Goal: Task Accomplishment & Management: Manage account settings

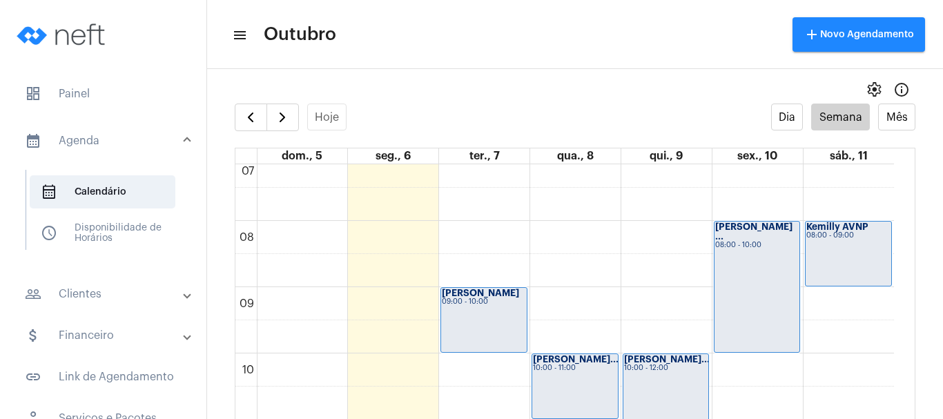
scroll to position [468, 0]
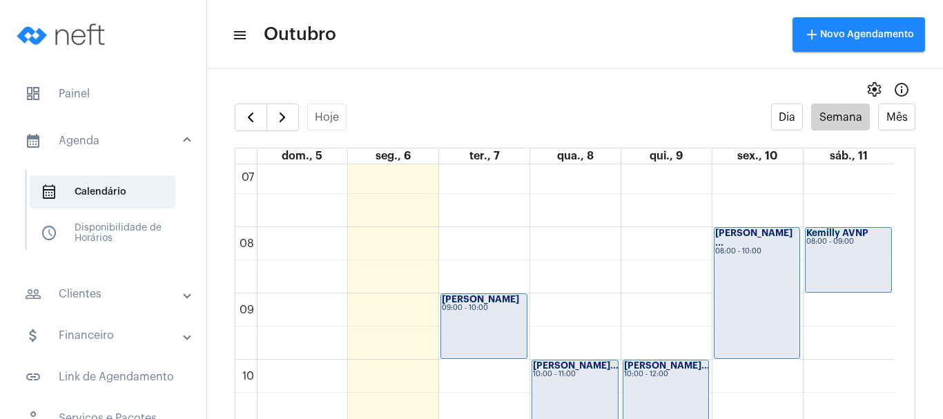
click at [561, 373] on div "10:00 - 11:00" at bounding box center [575, 375] width 84 height 8
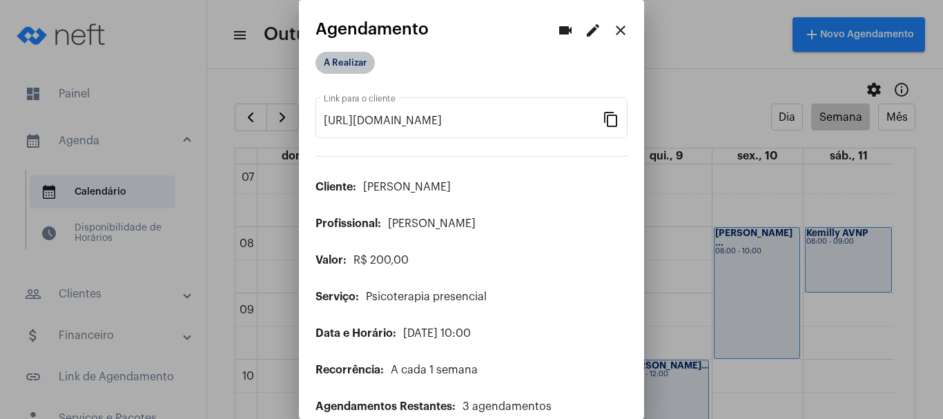
click at [361, 64] on mat-chip "A Realizar" at bounding box center [345, 63] width 59 height 22
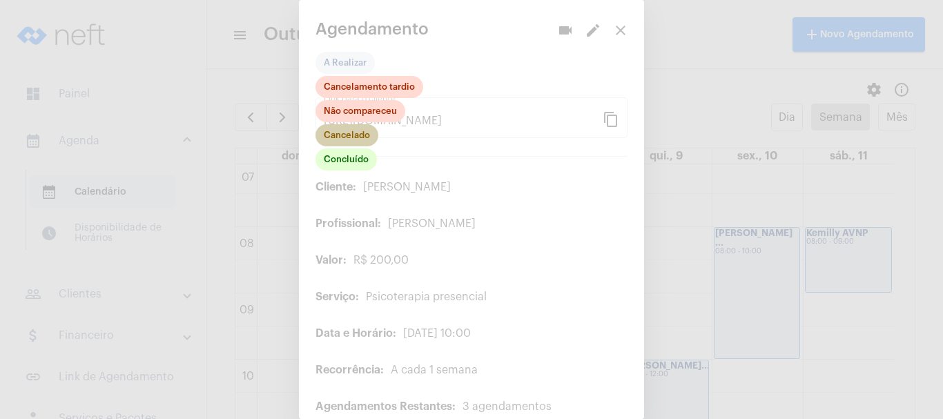
click at [341, 131] on mat-chip "Cancelado" at bounding box center [347, 135] width 63 height 22
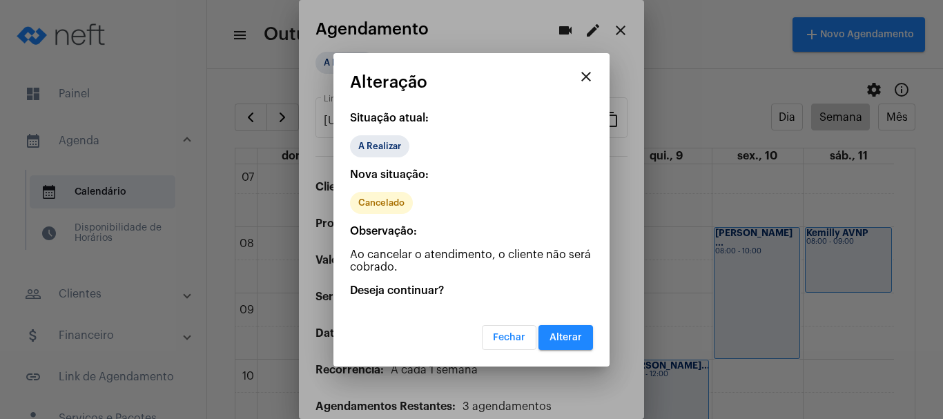
click at [568, 337] on span "Alterar" at bounding box center [566, 338] width 32 height 10
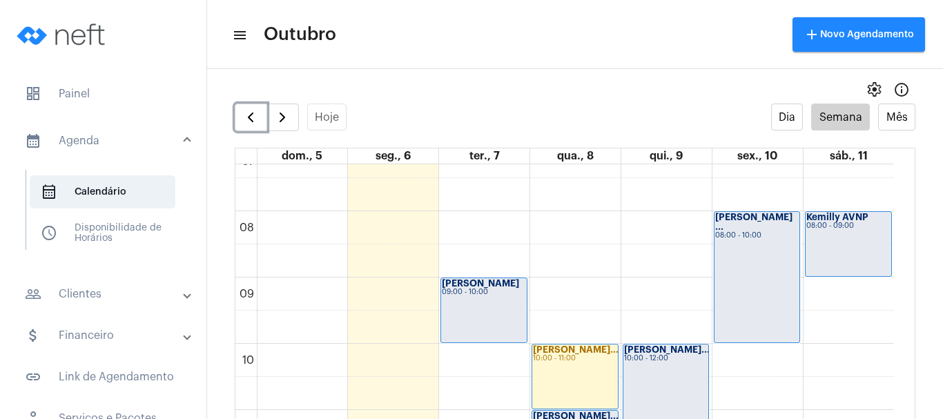
scroll to position [468, 0]
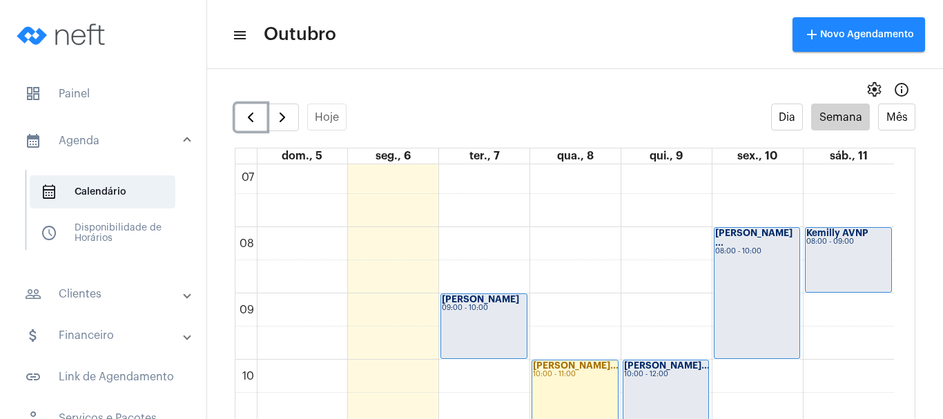
click at [548, 378] on div "10:00 - 11:00" at bounding box center [575, 375] width 84 height 8
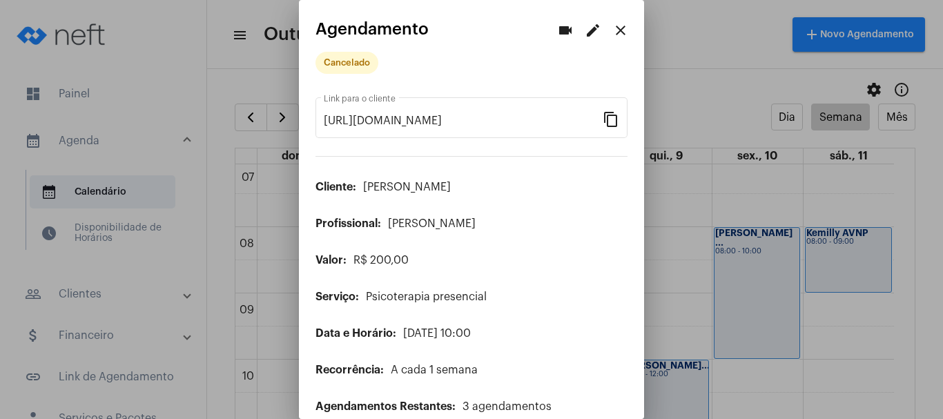
click at [585, 35] on mat-icon "edit" at bounding box center [593, 30] width 17 height 17
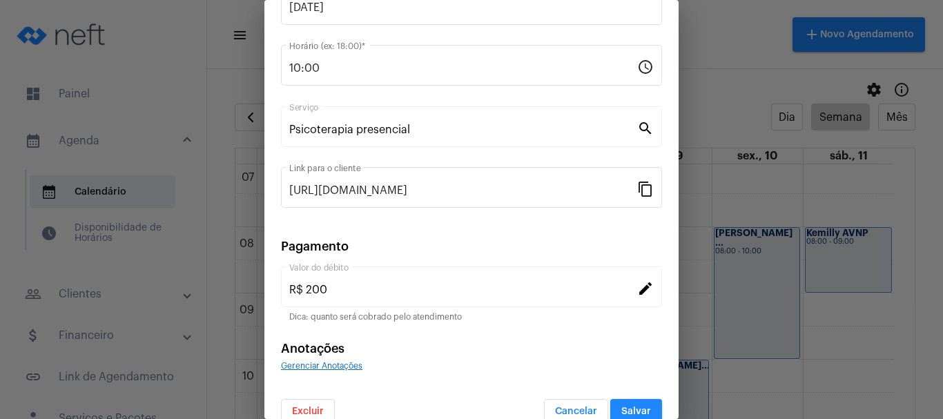
scroll to position [175, 0]
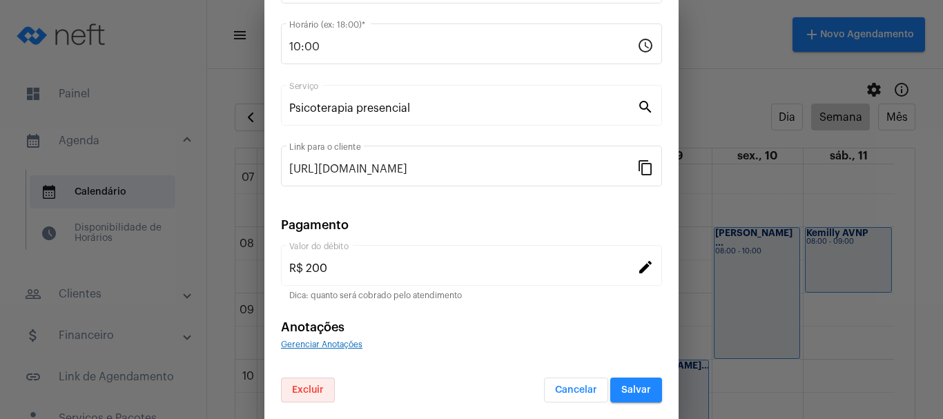
click at [304, 396] on button "Excluir" at bounding box center [308, 390] width 54 height 25
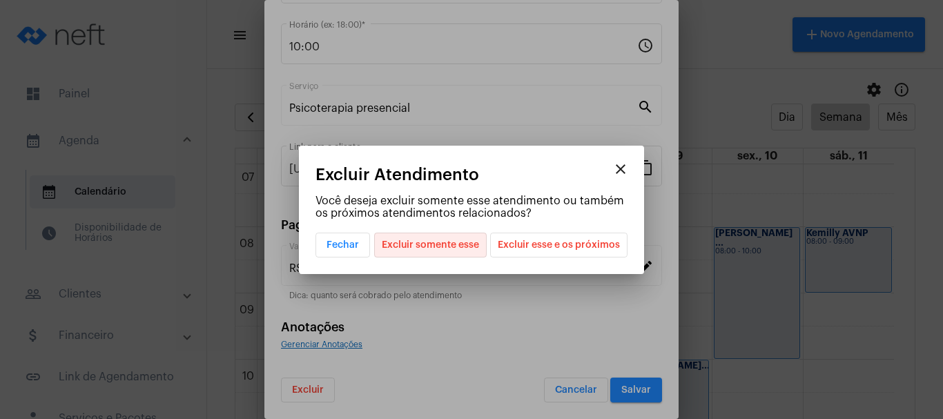
click at [435, 245] on span "Excluir somente esse" at bounding box center [430, 244] width 97 height 23
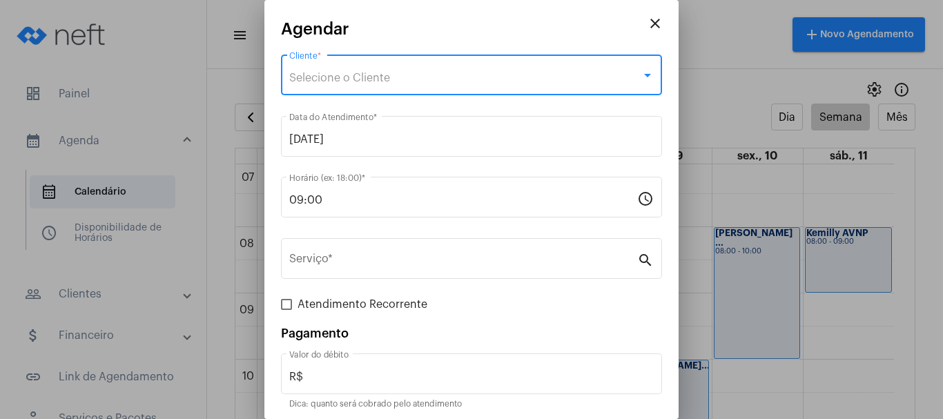
click at [320, 73] on span "Selecione o Cliente" at bounding box center [339, 78] width 101 height 11
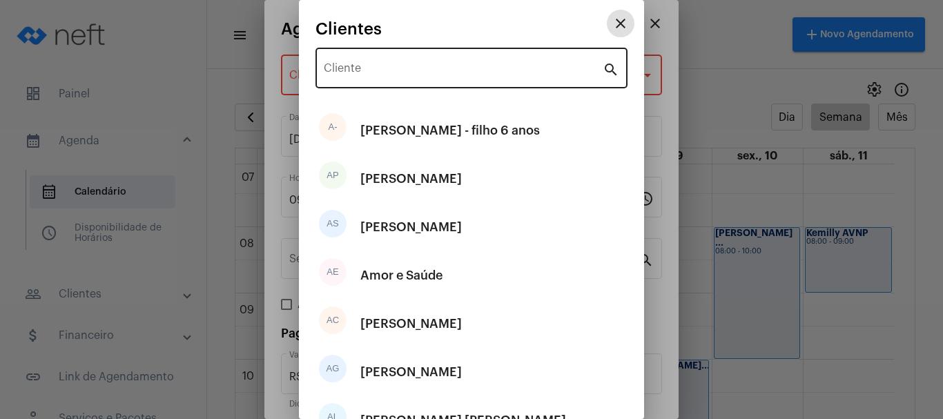
click at [374, 76] on input "Cliente" at bounding box center [463, 71] width 279 height 12
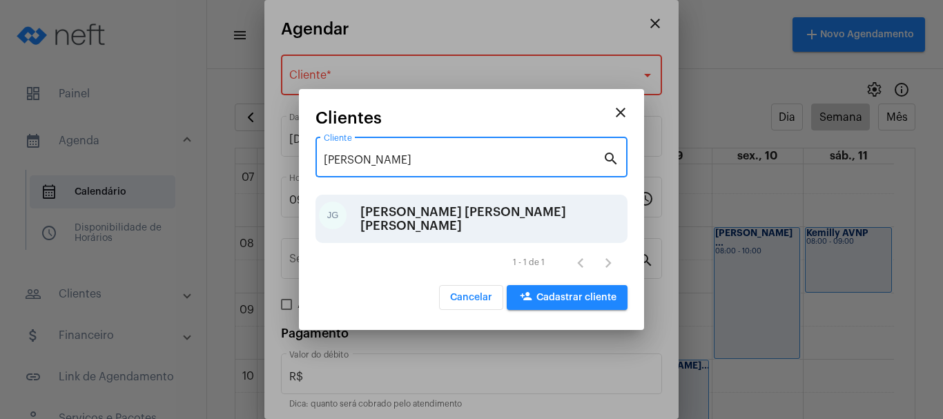
type input "[PERSON_NAME]"
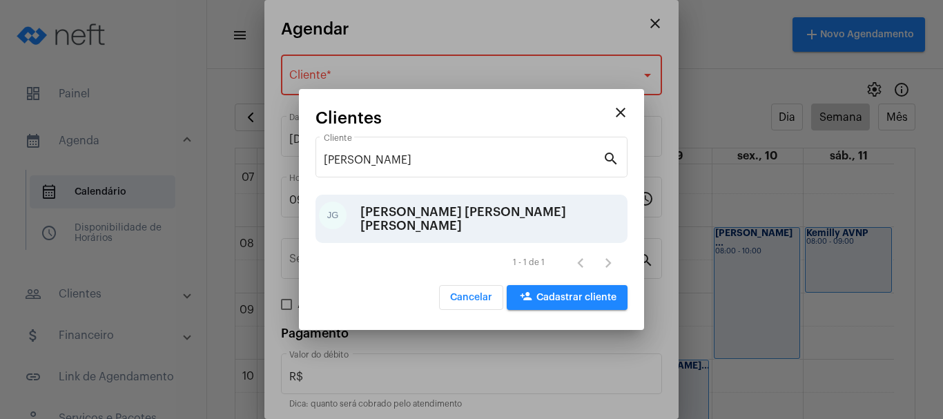
click at [405, 219] on div "[PERSON_NAME] [PERSON_NAME] [PERSON_NAME]" at bounding box center [493, 218] width 264 height 41
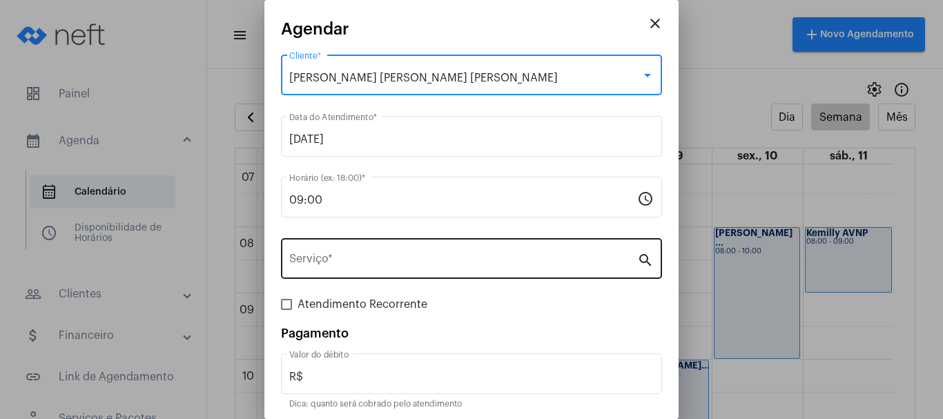
click at [336, 260] on input "Serviço *" at bounding box center [463, 262] width 348 height 12
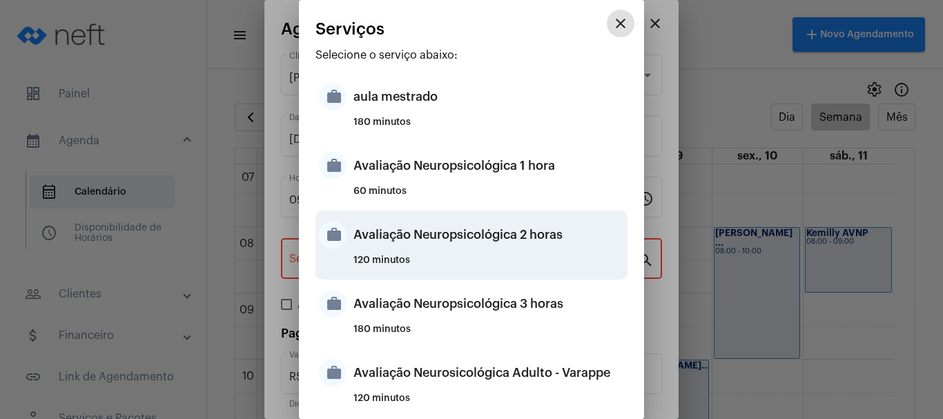
click at [461, 249] on div "Avaliação Neuropsicológica 2 horas" at bounding box center [489, 234] width 271 height 41
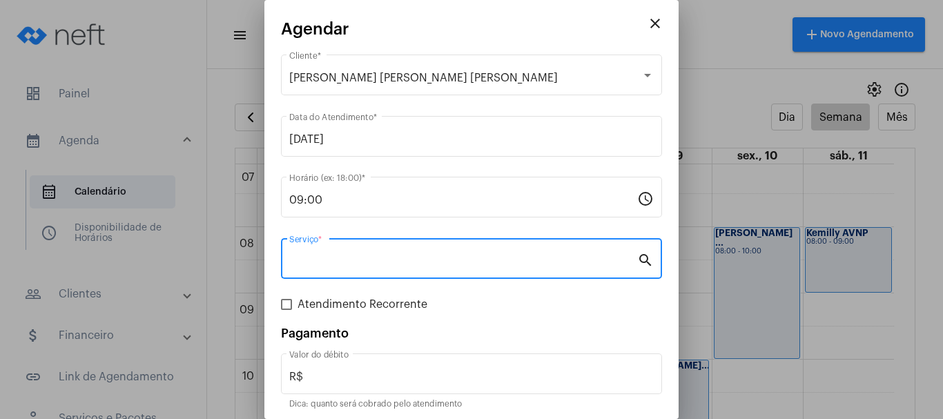
type input "Avaliação Neuropsicológica 2 horas"
type input "R$ 2 800"
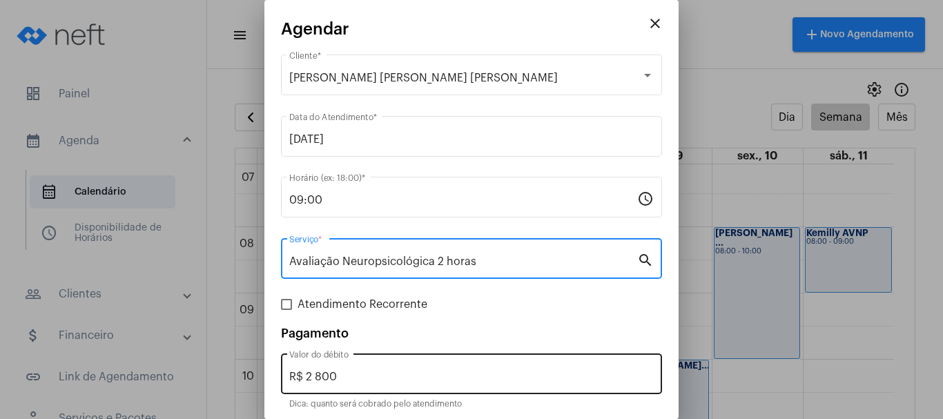
scroll to position [52, 0]
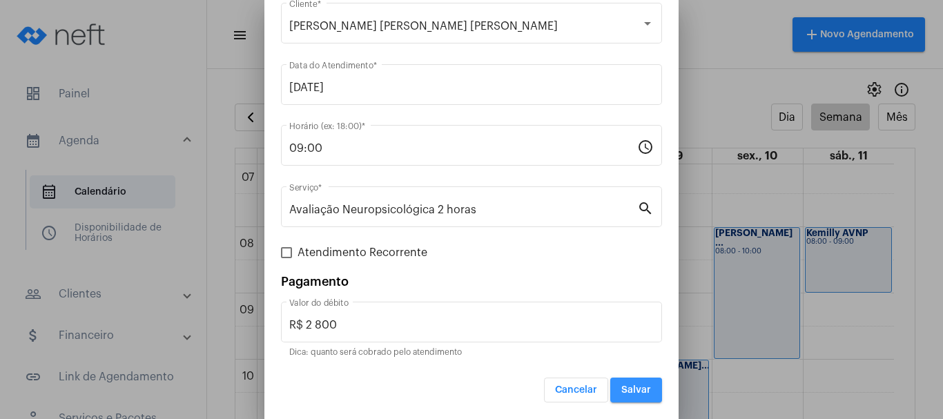
click at [624, 391] on span "Salvar" at bounding box center [637, 390] width 30 height 10
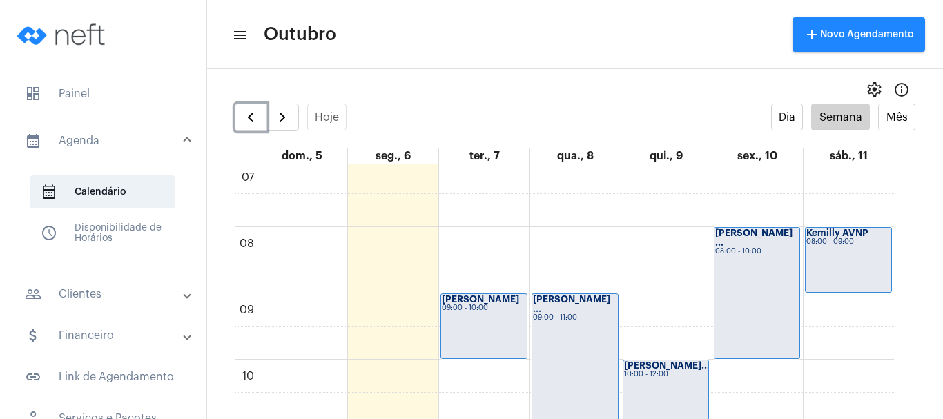
click at [768, 248] on div "[PERSON_NAME] ... 08:00 - 10:00" at bounding box center [758, 293] width 86 height 131
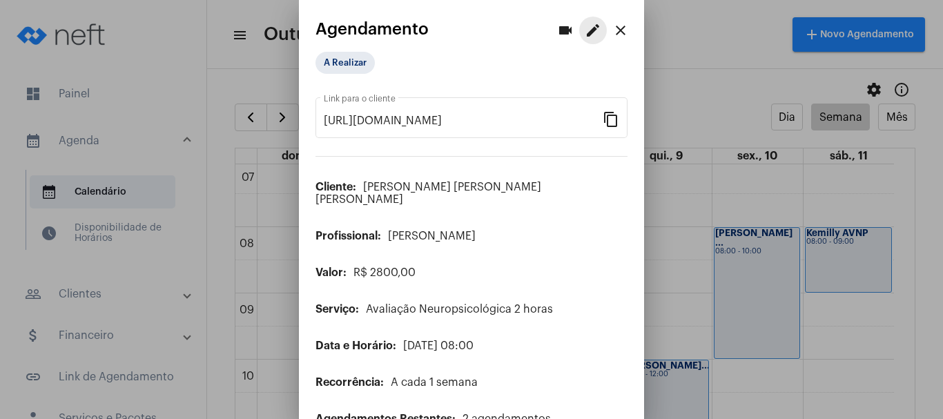
click at [585, 28] on mat-icon "edit" at bounding box center [593, 30] width 17 height 17
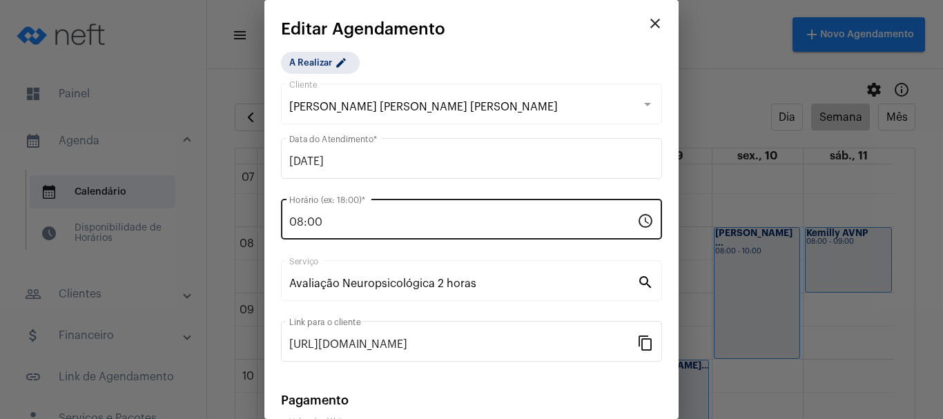
click at [338, 215] on div "08:00 Horário (ex: 18:00) *" at bounding box center [463, 218] width 348 height 44
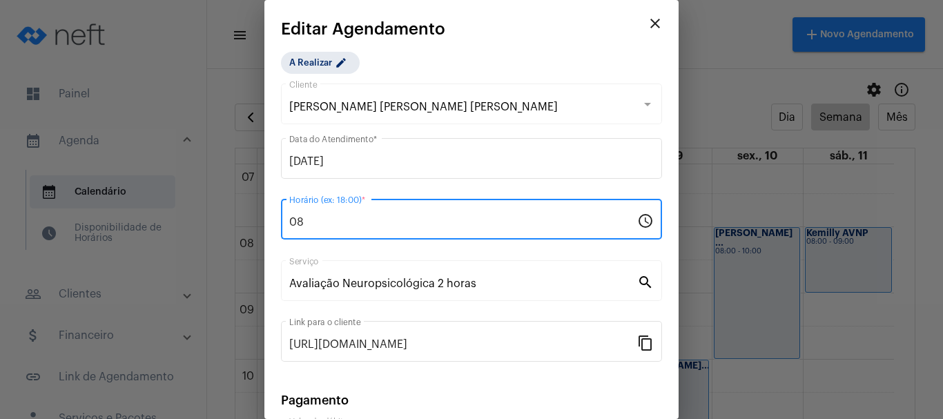
type input "0"
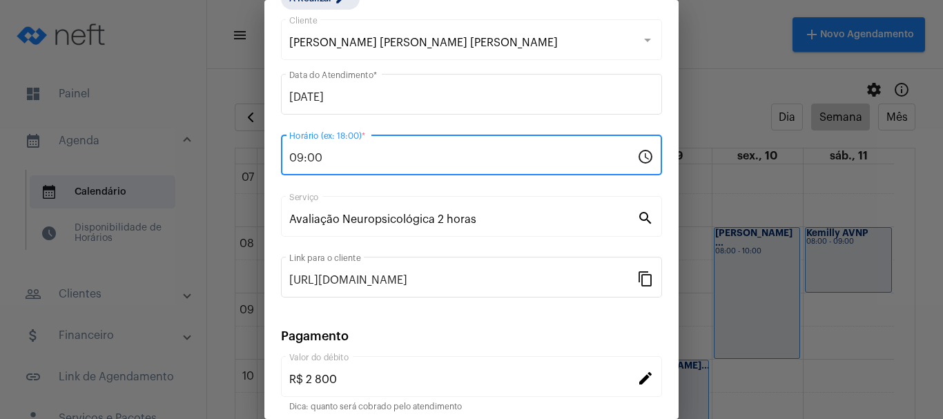
scroll to position [175, 0]
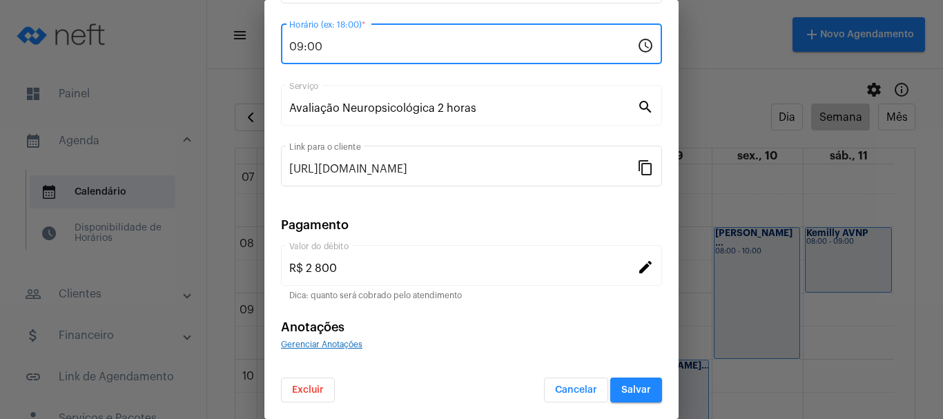
type input "09:00"
click at [622, 392] on span "Salvar" at bounding box center [637, 390] width 30 height 10
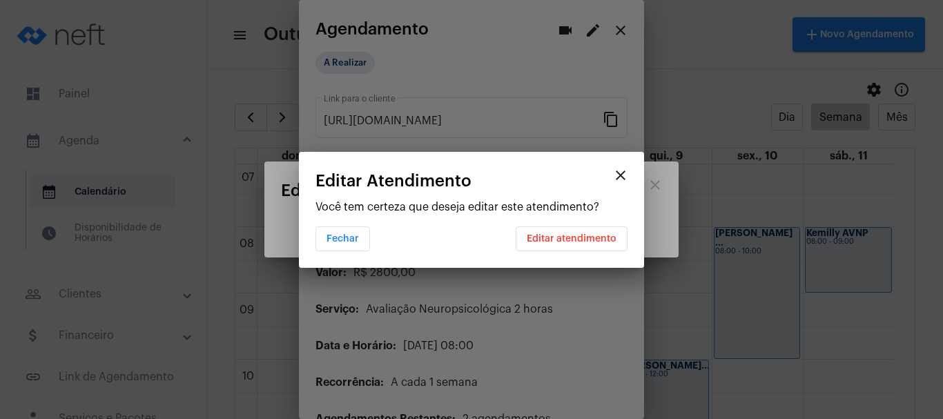
scroll to position [0, 0]
click at [594, 244] on button "Editar atendimento" at bounding box center [572, 239] width 112 height 25
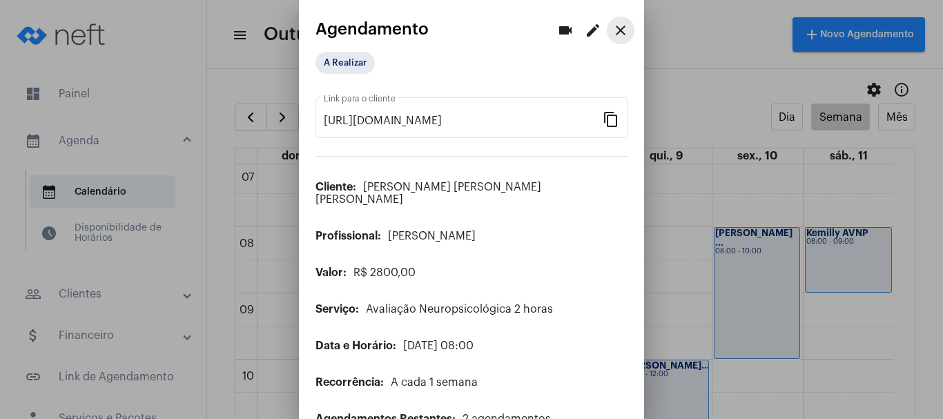
click at [613, 28] on mat-icon "close" at bounding box center [621, 30] width 17 height 17
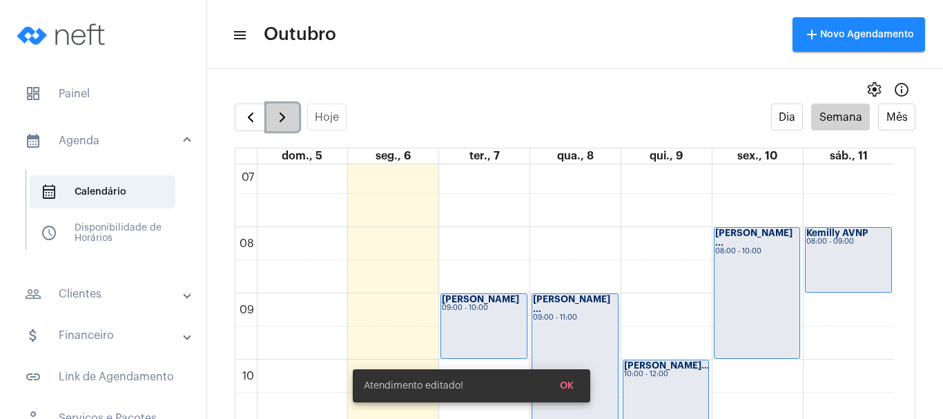
click at [276, 118] on span "button" at bounding box center [282, 117] width 17 height 17
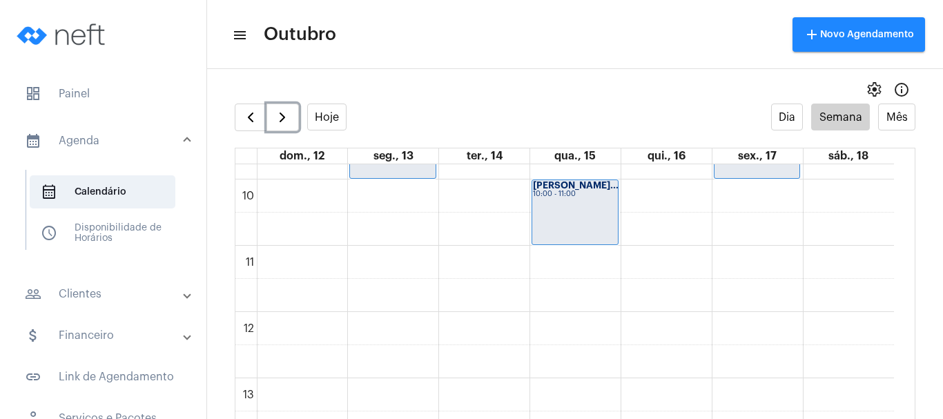
scroll to position [675, 0]
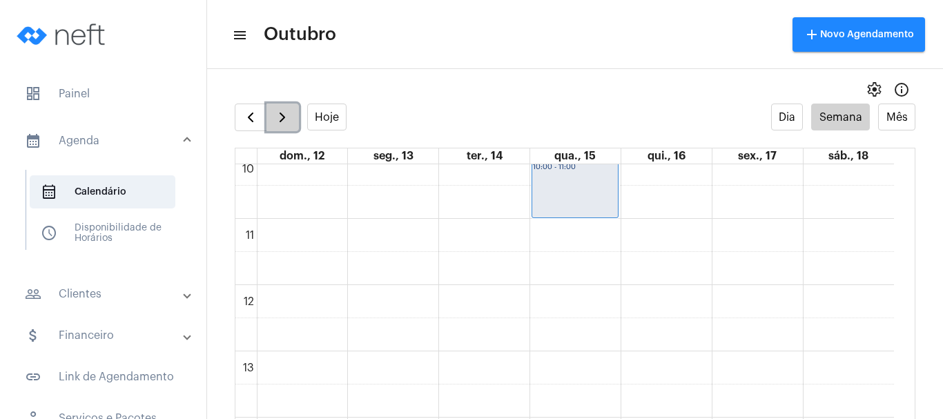
click at [274, 114] on span "button" at bounding box center [282, 117] width 17 height 17
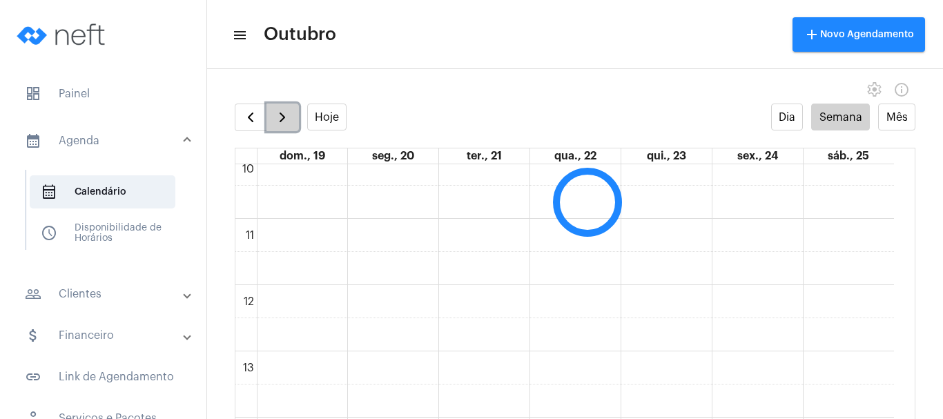
scroll to position [398, 0]
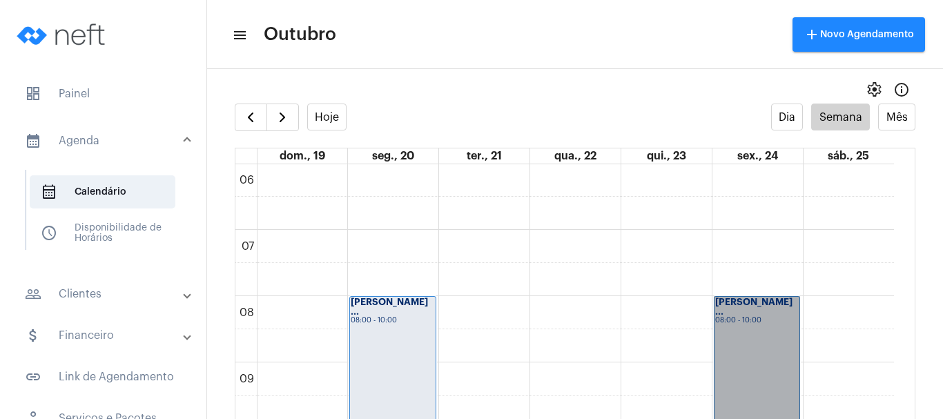
drag, startPoint x: 746, startPoint y: 329, endPoint x: 764, endPoint y: 352, distance: 29.0
click at [764, 352] on link "[PERSON_NAME] ... 08:00 - 10:00" at bounding box center [757, 362] width 87 height 132
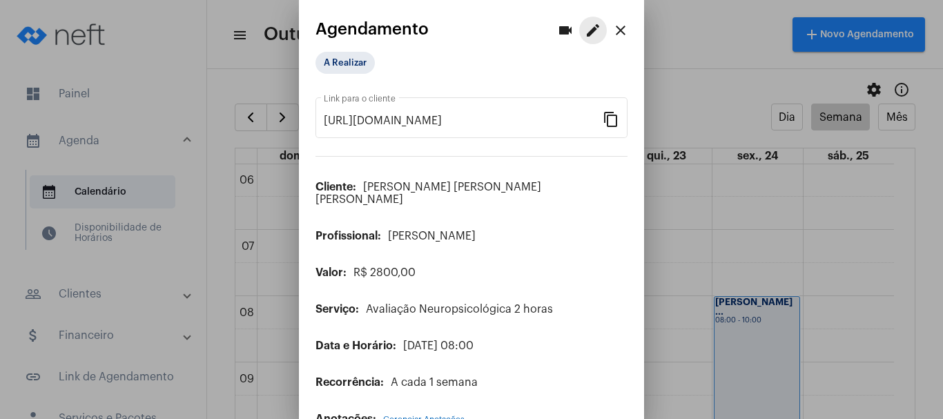
click at [585, 32] on mat-icon "edit" at bounding box center [593, 30] width 17 height 17
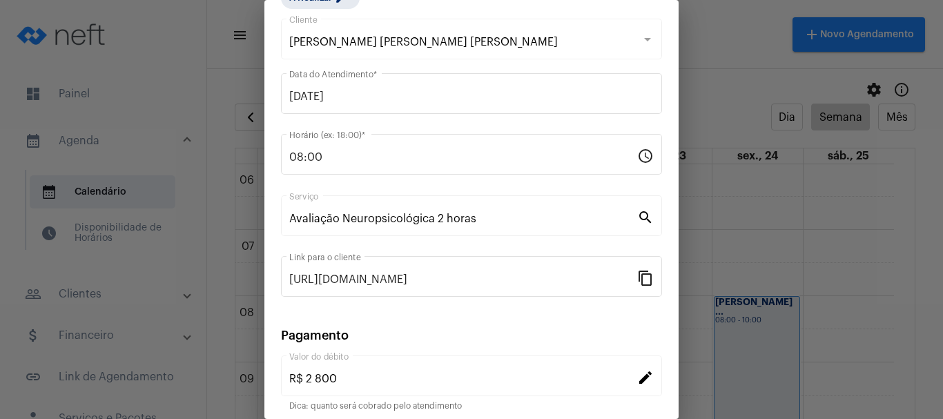
scroll to position [175, 0]
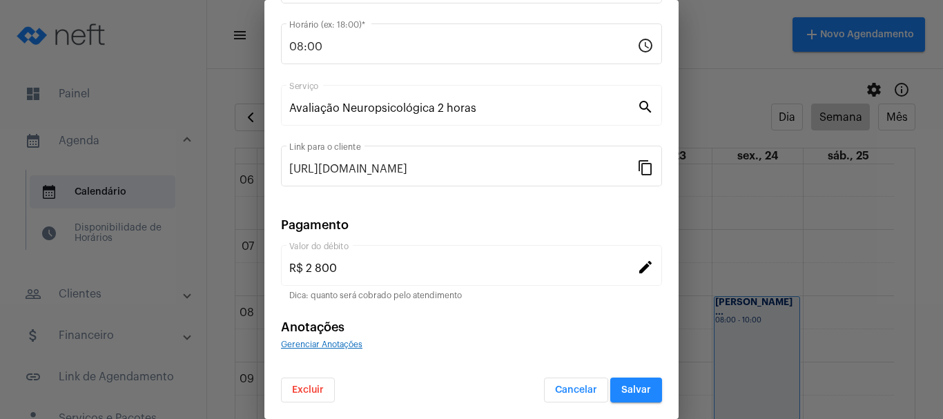
click at [303, 392] on span "Excluir" at bounding box center [308, 390] width 32 height 10
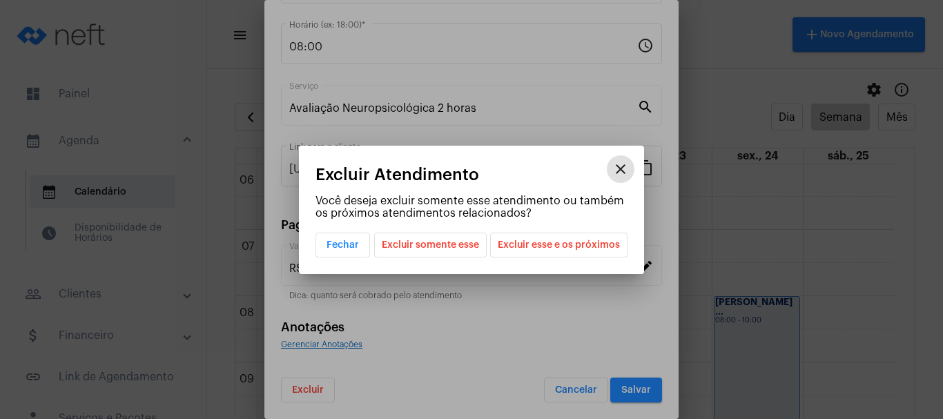
click at [564, 247] on span "Excluir esse e os próximos" at bounding box center [559, 244] width 122 height 23
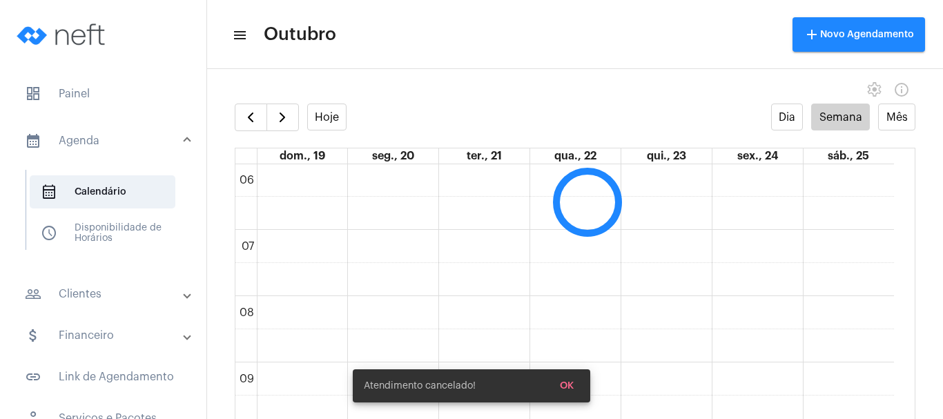
scroll to position [9, 0]
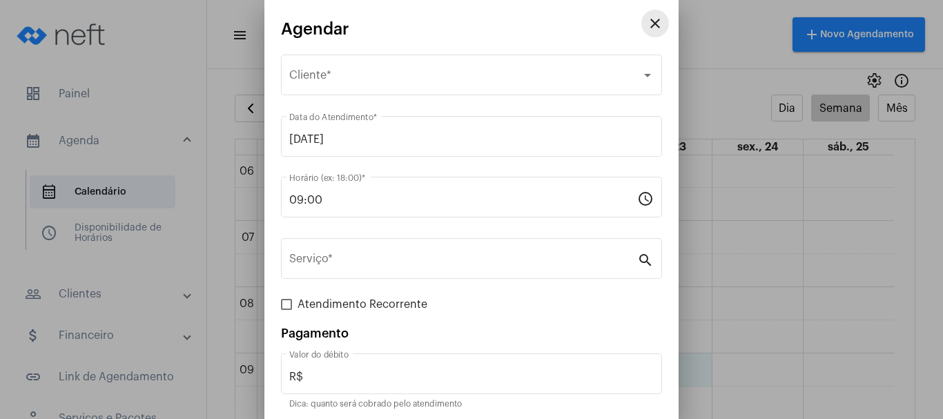
click at [649, 19] on mat-icon "close" at bounding box center [655, 23] width 17 height 17
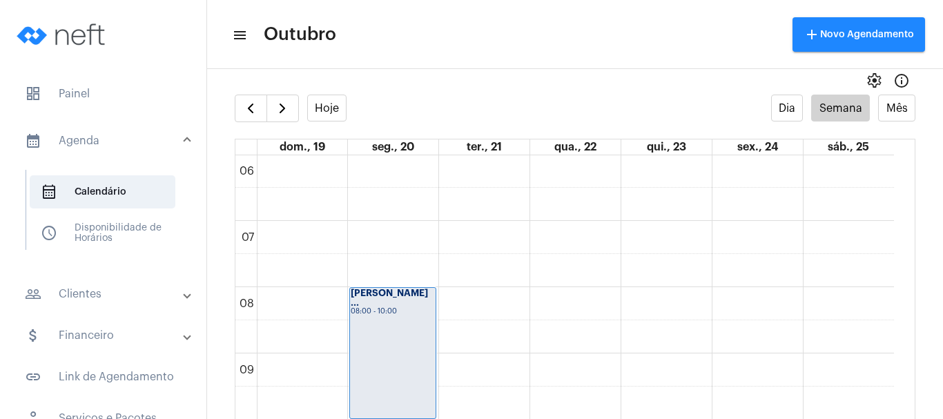
click at [403, 327] on div "[PERSON_NAME] ... 08:00 - 10:00" at bounding box center [393, 353] width 86 height 131
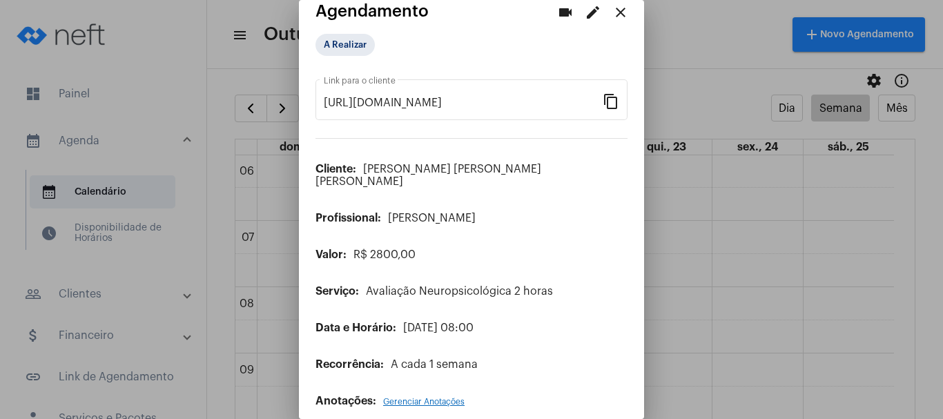
scroll to position [21, 0]
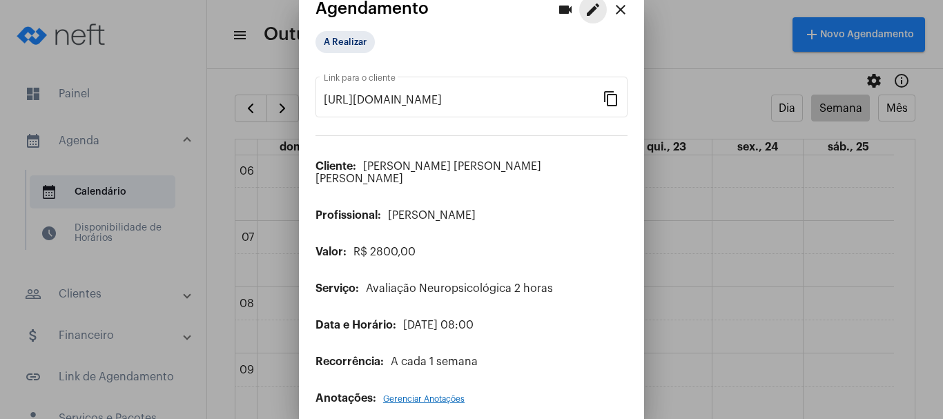
click at [585, 4] on mat-icon "edit" at bounding box center [593, 9] width 17 height 17
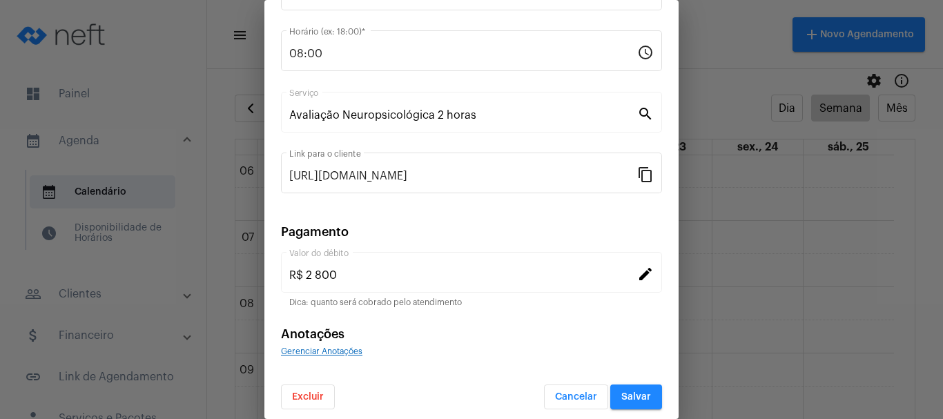
scroll to position [175, 0]
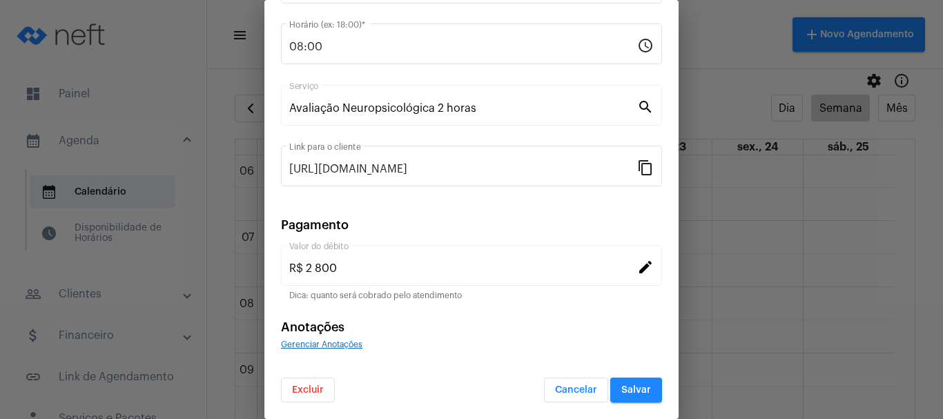
click at [304, 390] on span "Excluir" at bounding box center [308, 390] width 32 height 10
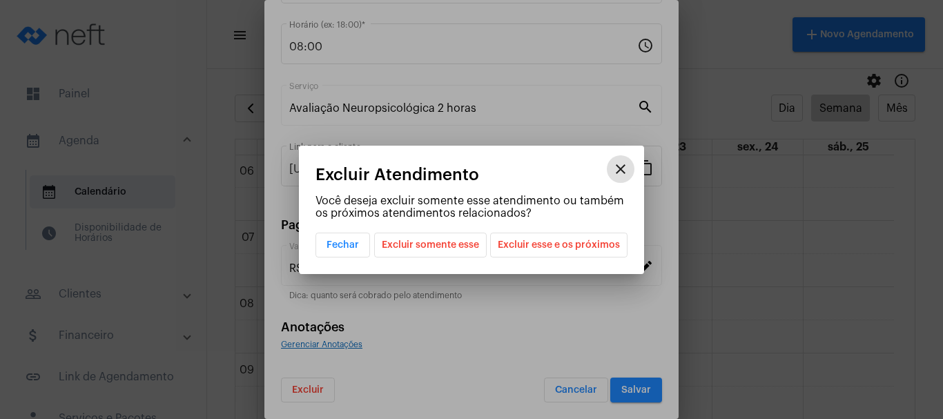
click at [595, 249] on span "Excluir esse e os próximos" at bounding box center [559, 244] width 122 height 23
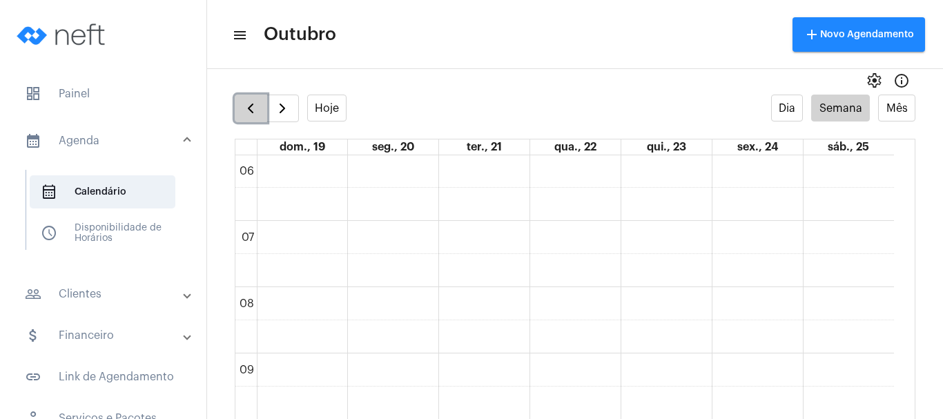
click at [255, 107] on span "button" at bounding box center [250, 108] width 17 height 17
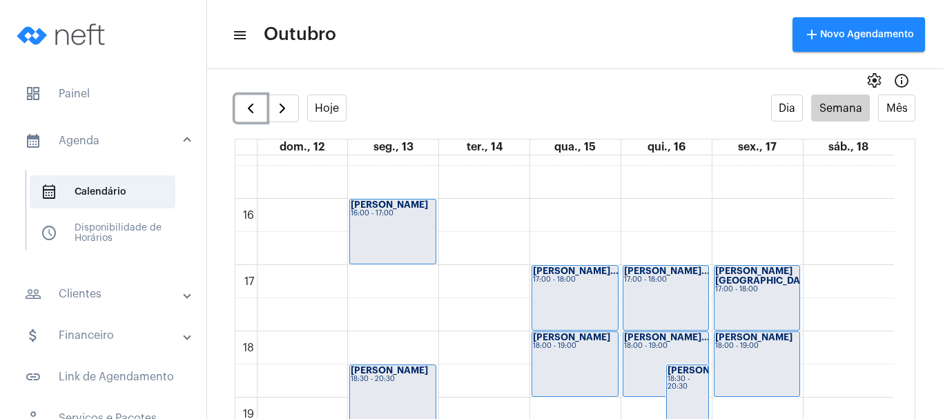
scroll to position [1020, 0]
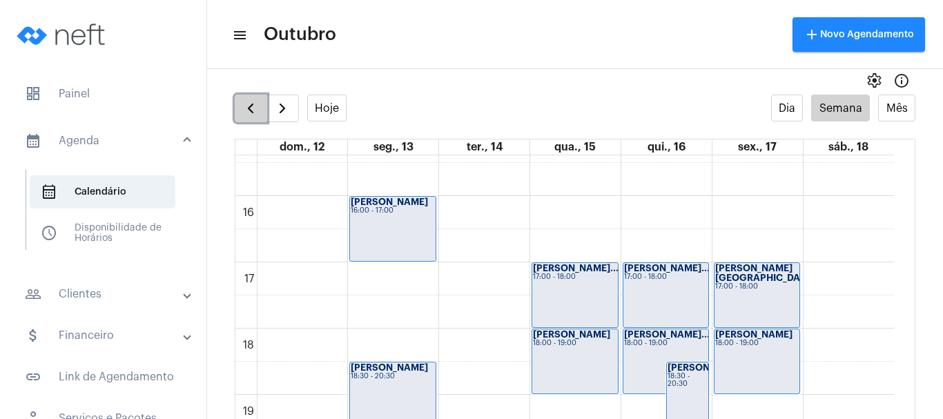
click at [243, 110] on span "button" at bounding box center [250, 108] width 17 height 17
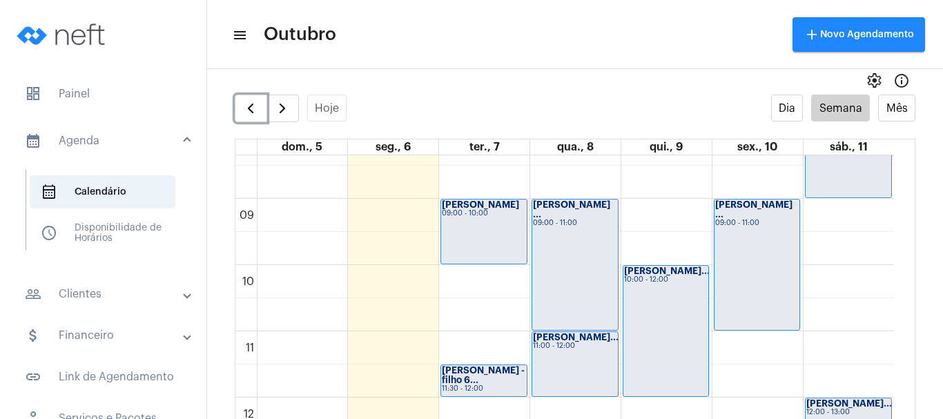
scroll to position [675, 0]
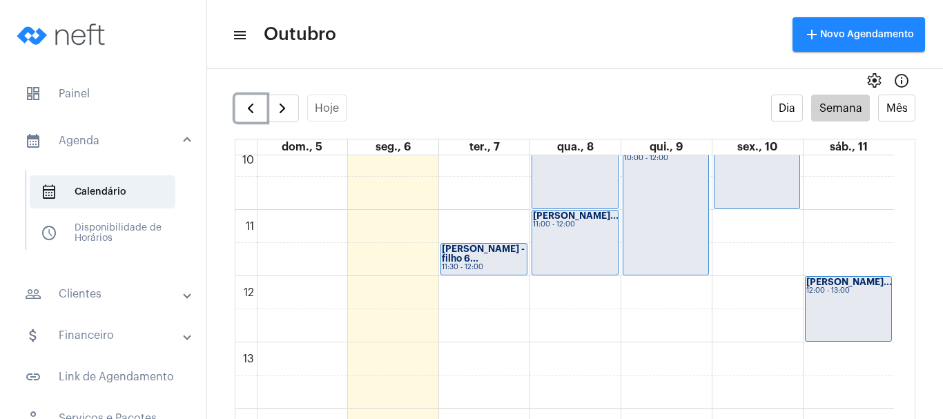
click at [495, 268] on div "[PERSON_NAME] - filho 6... 11:30 - 12:00" at bounding box center [484, 259] width 86 height 31
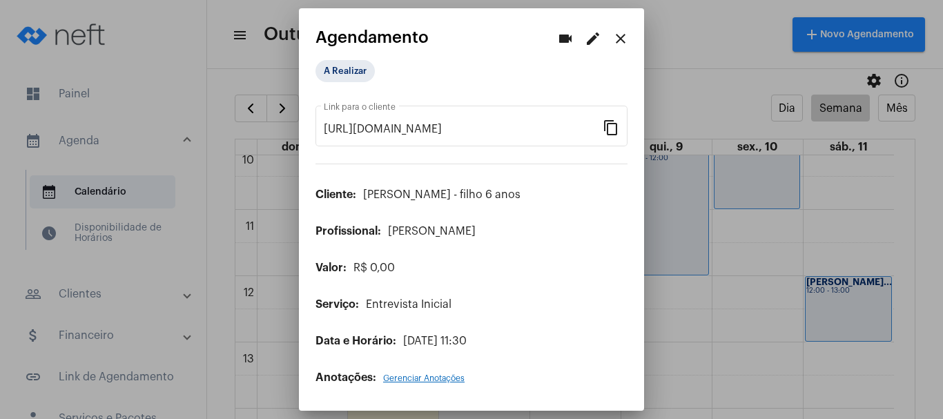
click at [420, 375] on span "Gerenciar Anotações" at bounding box center [423, 378] width 81 height 8
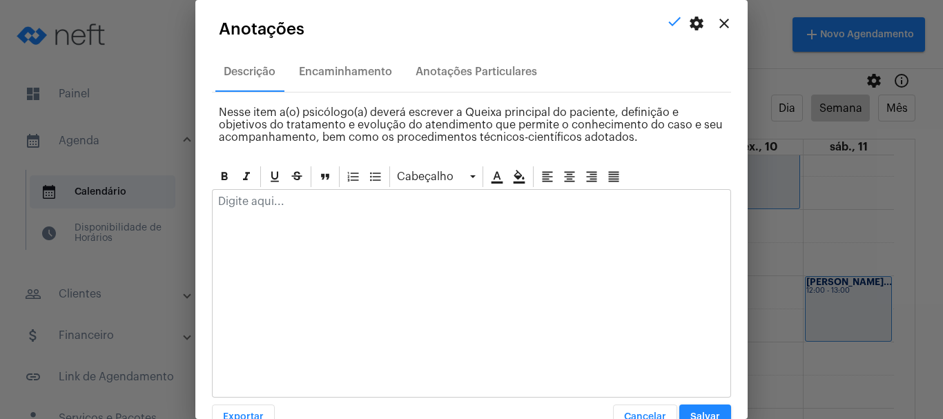
click at [716, 23] on mat-icon "close" at bounding box center [724, 23] width 17 height 17
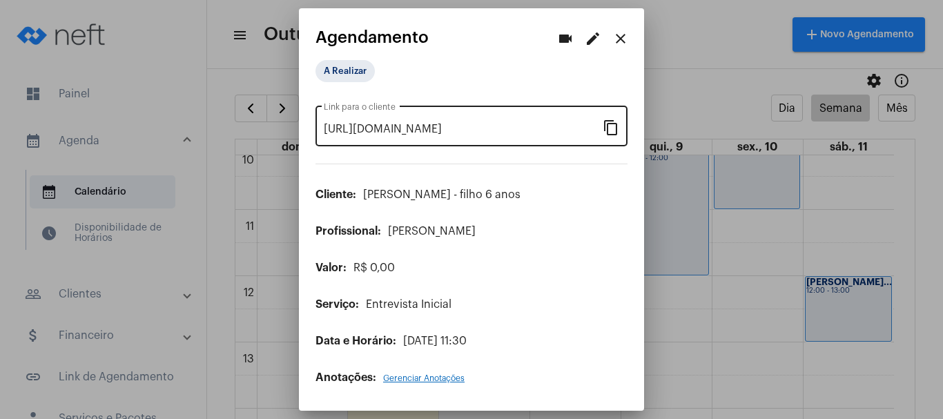
click at [614, 129] on mat-icon "content_copy" at bounding box center [611, 127] width 17 height 17
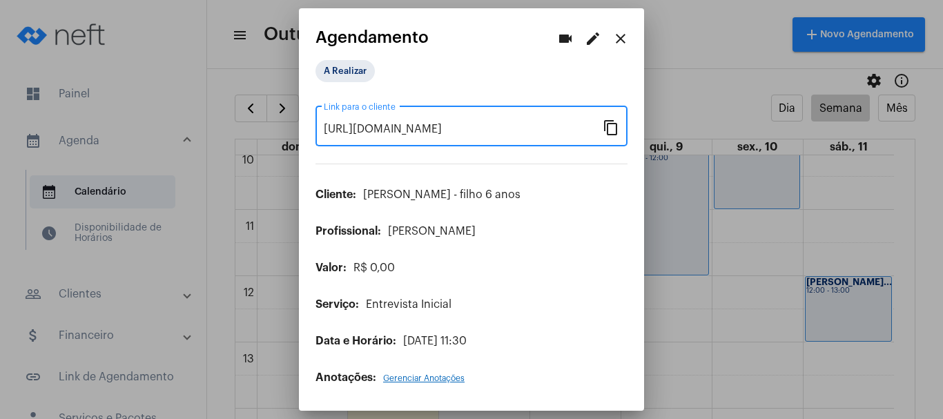
click at [622, 40] on mat-icon "close" at bounding box center [621, 38] width 17 height 17
